Goal: Complete application form

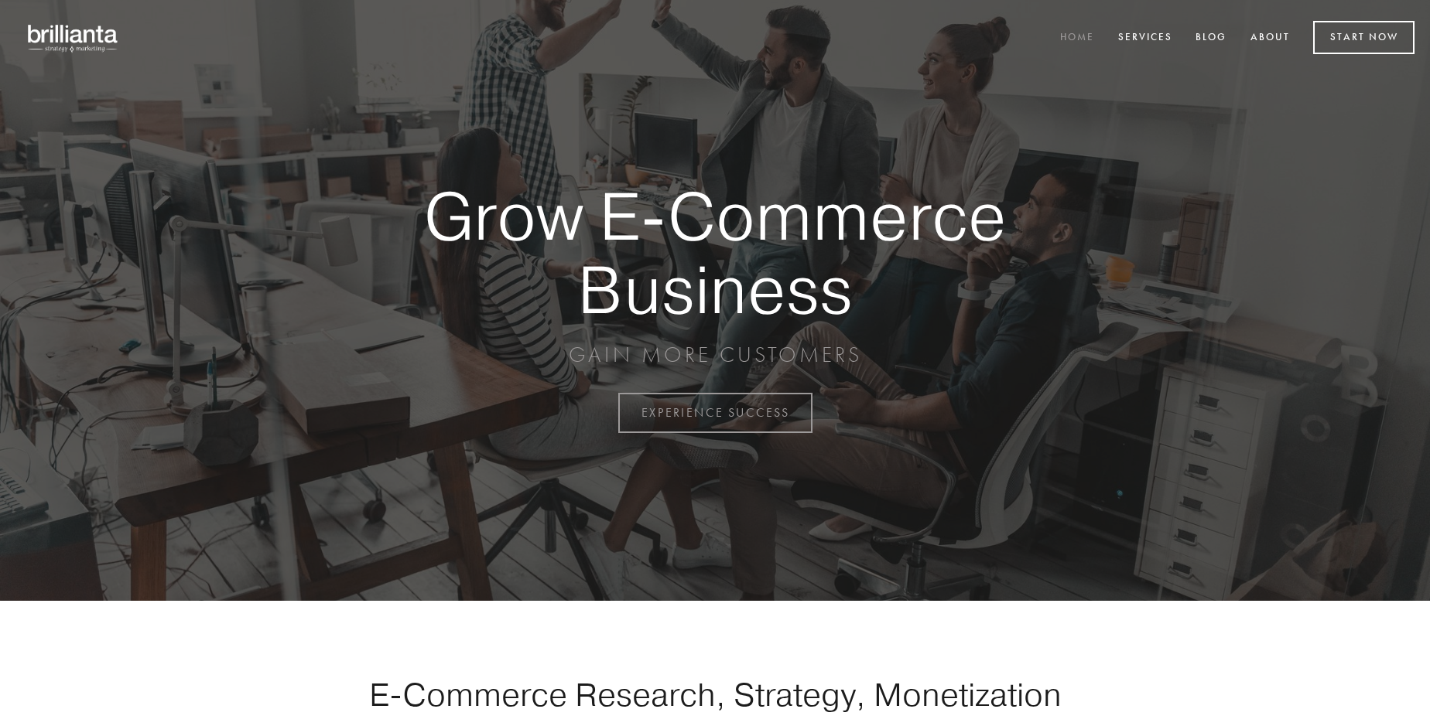
scroll to position [4055, 0]
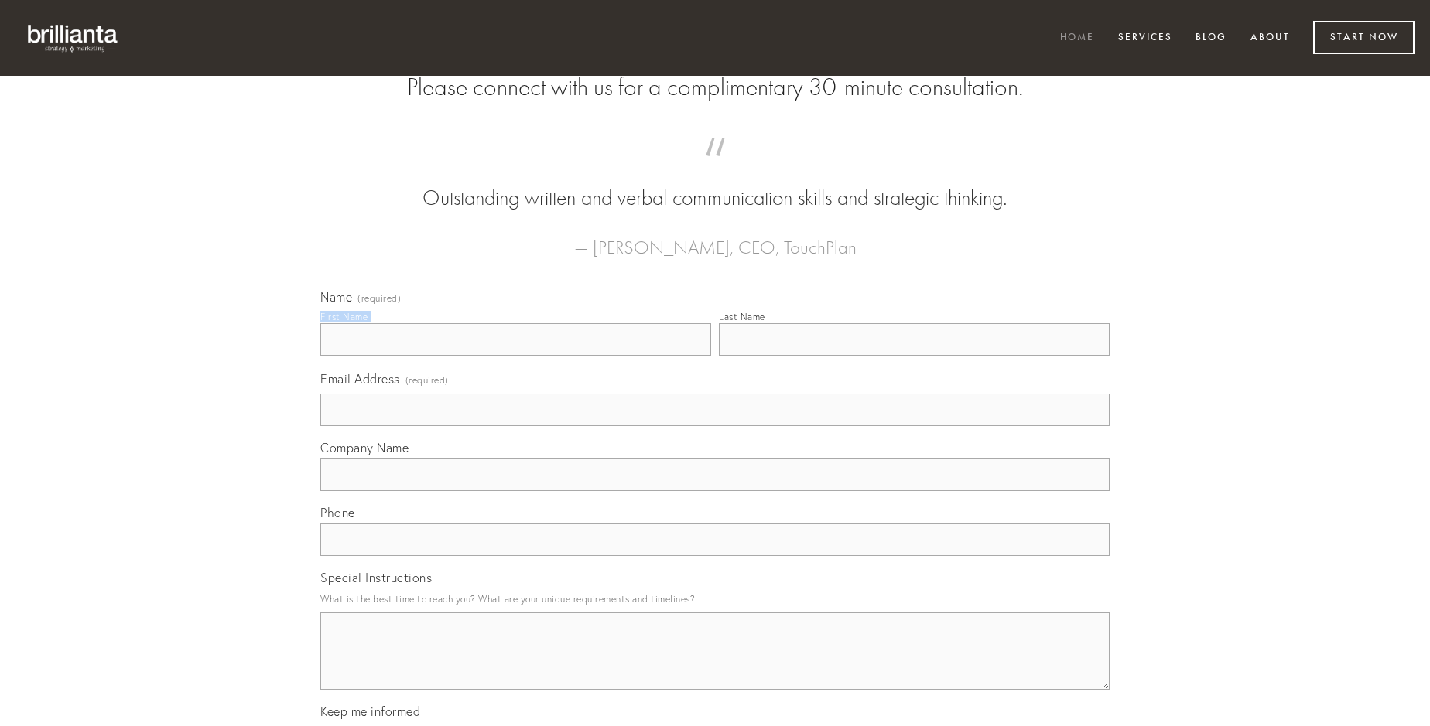
type input "[PERSON_NAME]"
click at [914, 356] on input "Last Name" at bounding box center [914, 339] width 391 height 32
type input "[PERSON_NAME]"
click at [715, 426] on input "Email Address (required)" at bounding box center [714, 410] width 789 height 32
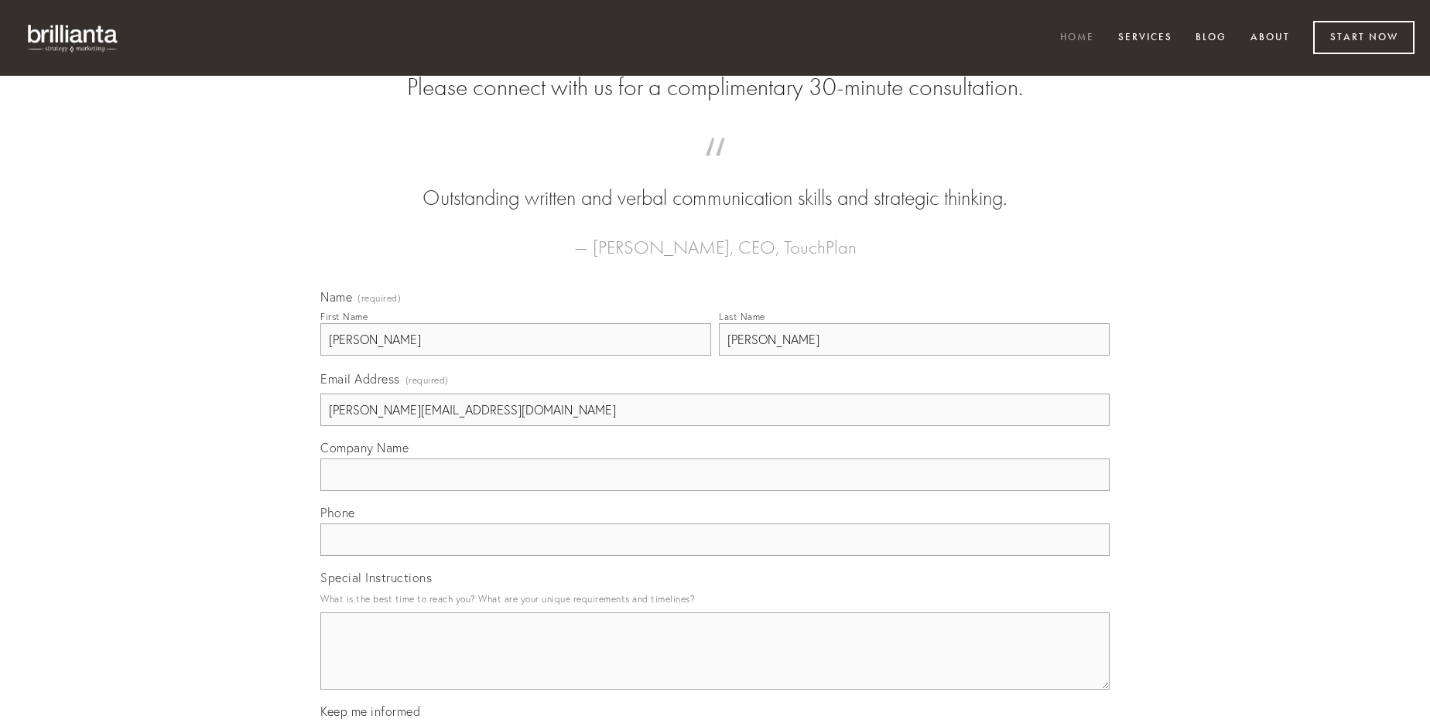
type input "[PERSON_NAME][EMAIL_ADDRESS][DOMAIN_NAME]"
click at [715, 491] on input "Company Name" at bounding box center [714, 475] width 789 height 32
type input "eius"
click at [715, 556] on input "text" at bounding box center [714, 540] width 789 height 32
click at [715, 665] on textarea "Special Instructions" at bounding box center [714, 651] width 789 height 77
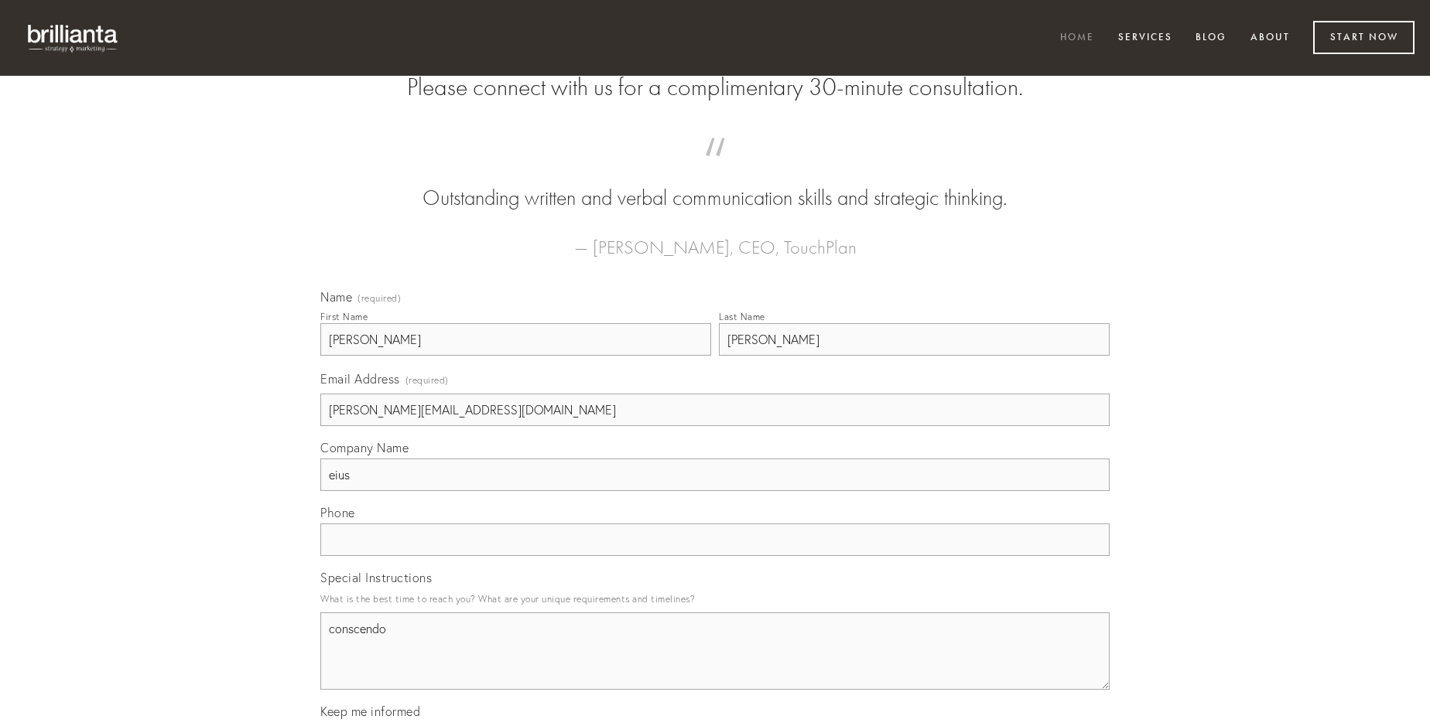
type textarea "conscendo"
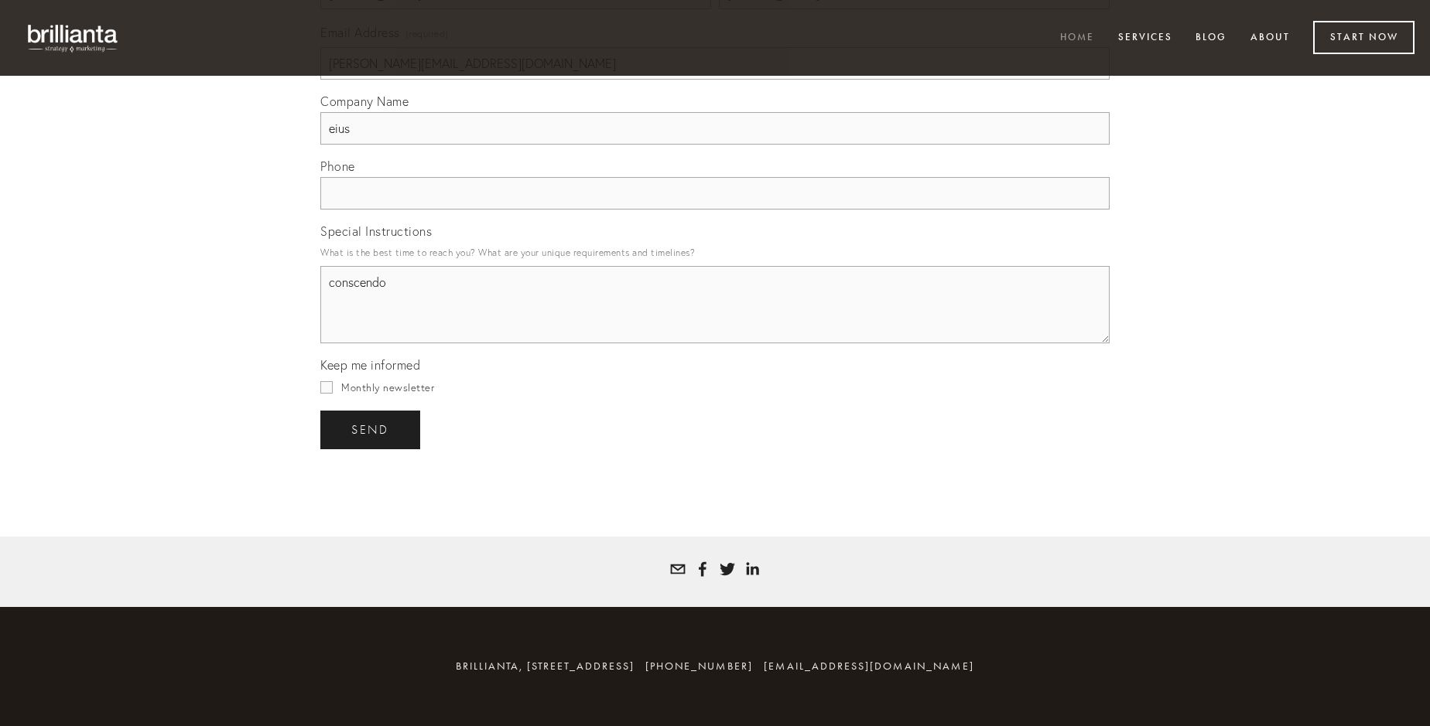
click at [371, 429] on span "send" at bounding box center [370, 430] width 38 height 14
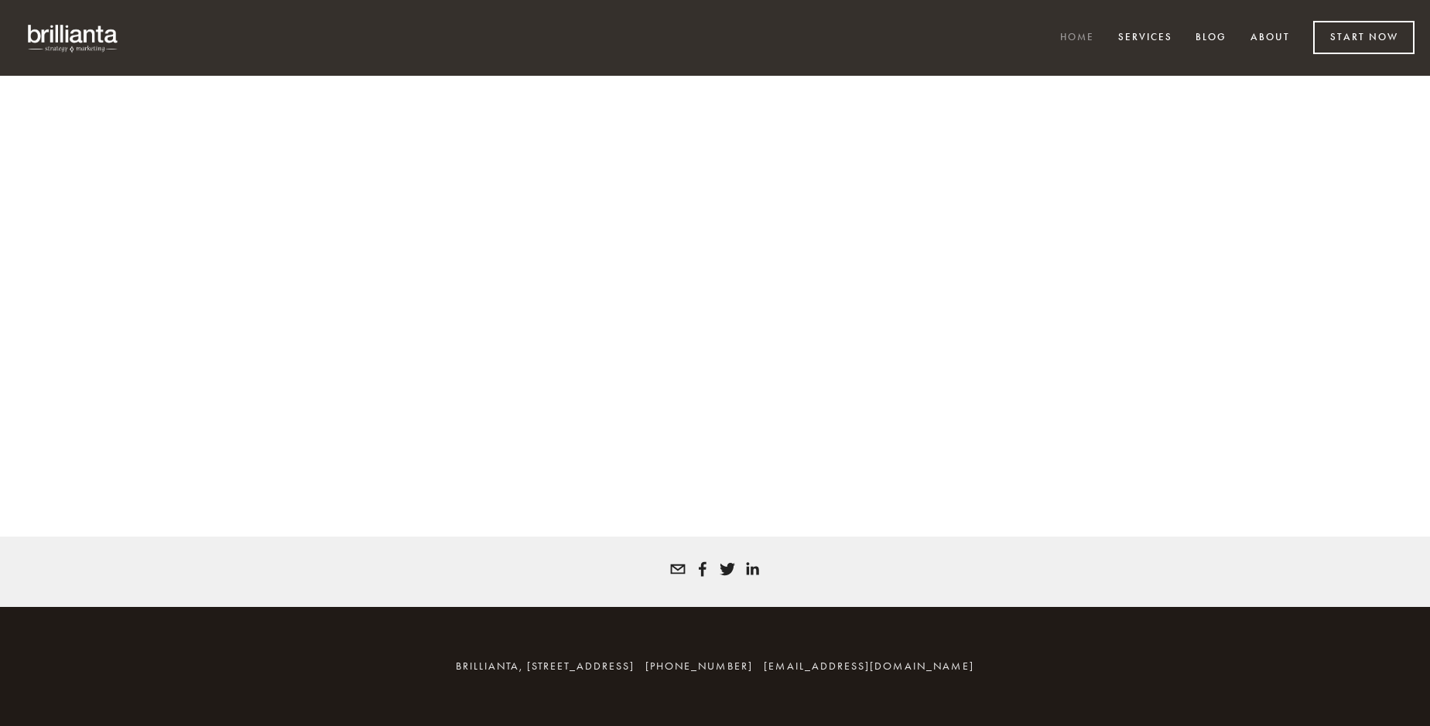
scroll to position [4034, 0]
